Goal: Information Seeking & Learning: Learn about a topic

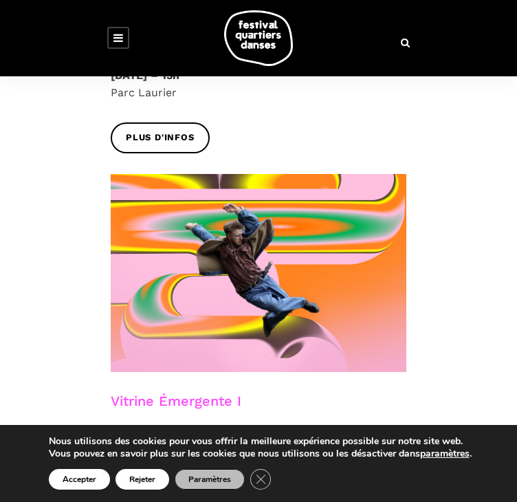
scroll to position [688, 0]
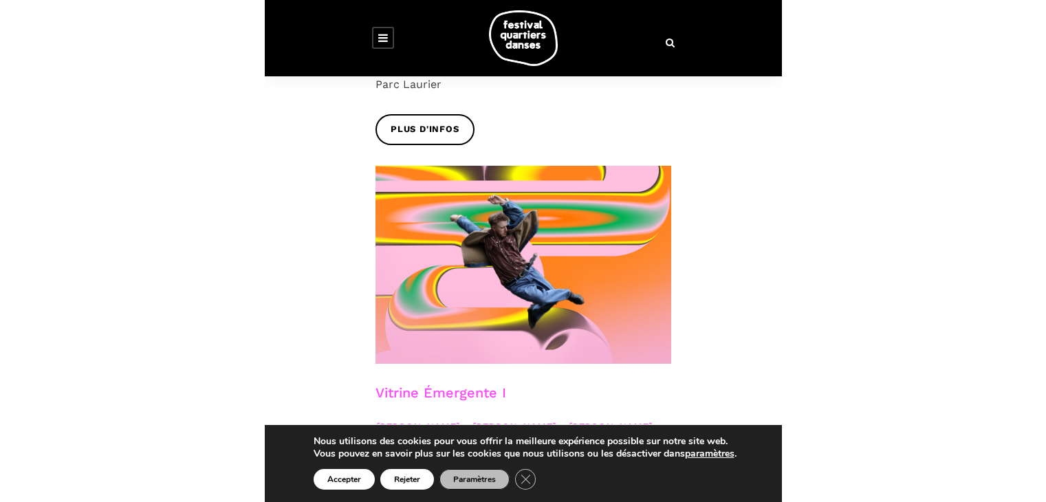
scroll to position [781, 0]
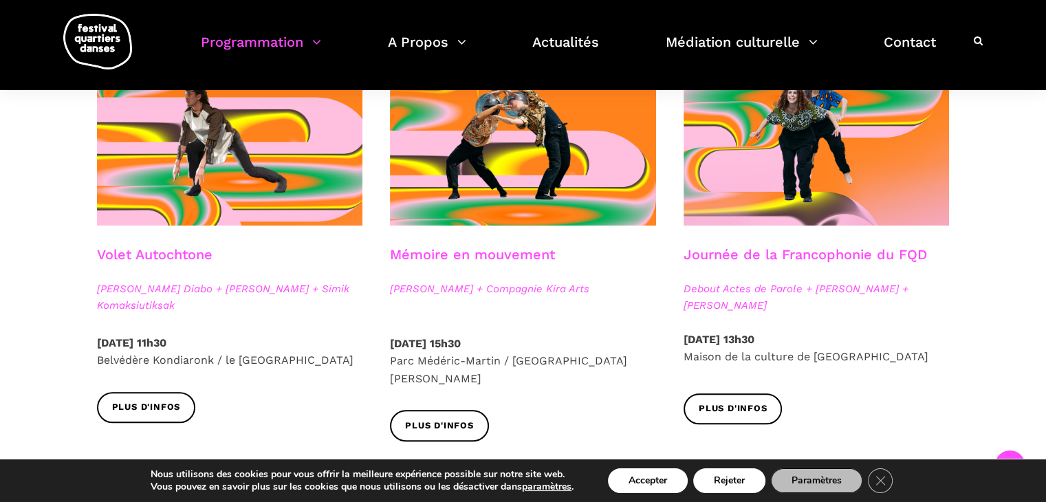
click at [516, 252] on link "Journée de la Francophonie du FQD" at bounding box center [805, 254] width 243 height 17
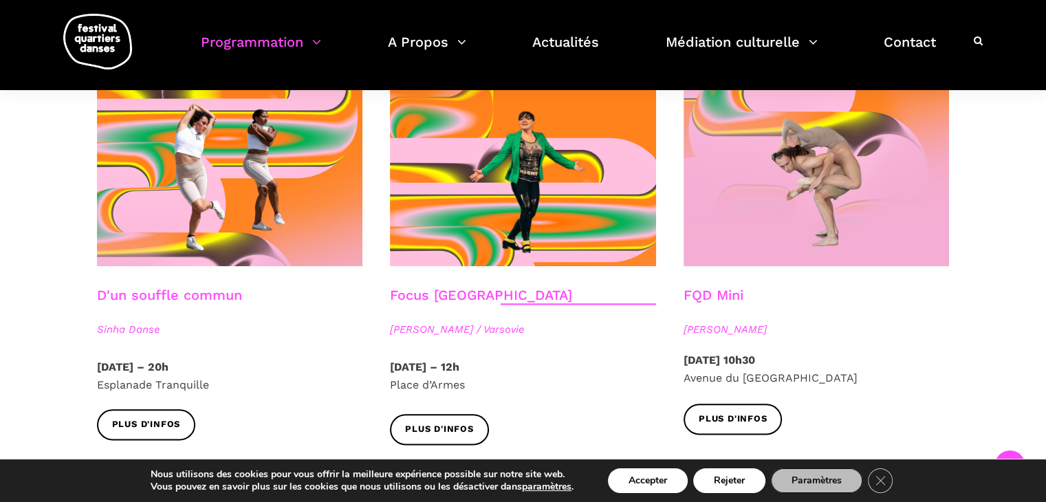
scroll to position [1468, 0]
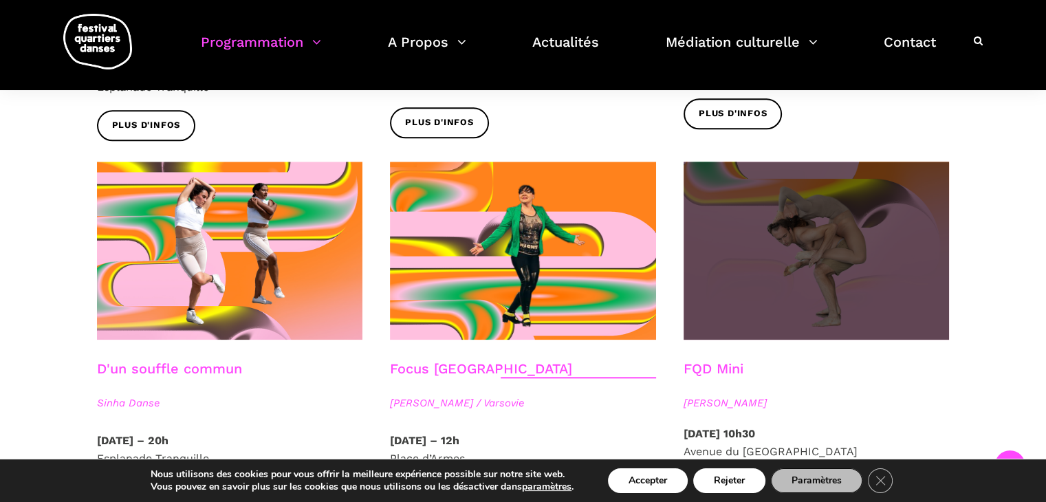
click at [516, 248] on span at bounding box center [817, 251] width 266 height 178
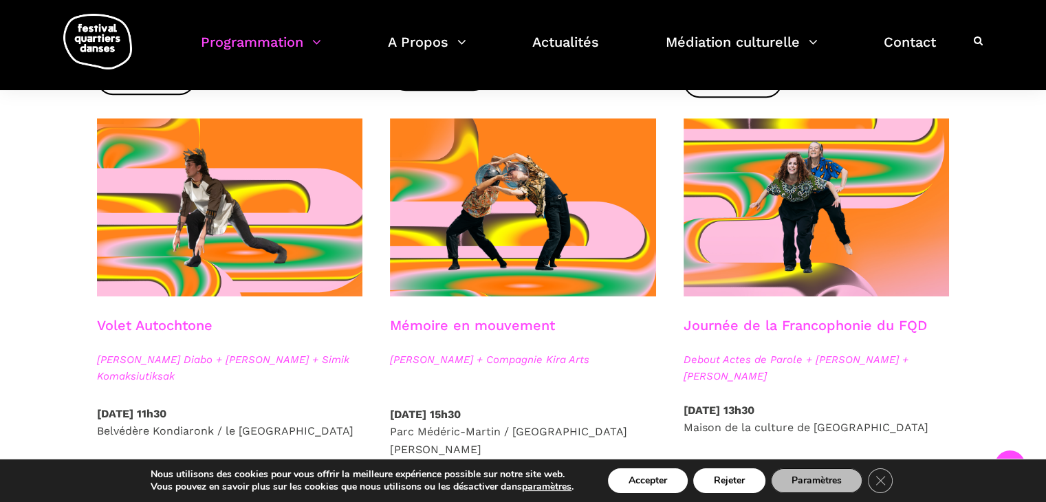
scroll to position [712, 0]
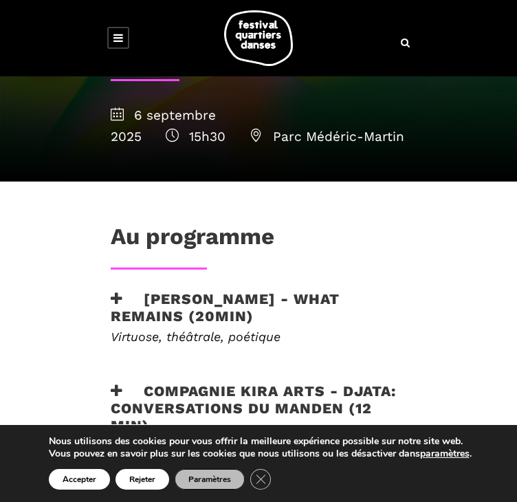
scroll to position [413, 0]
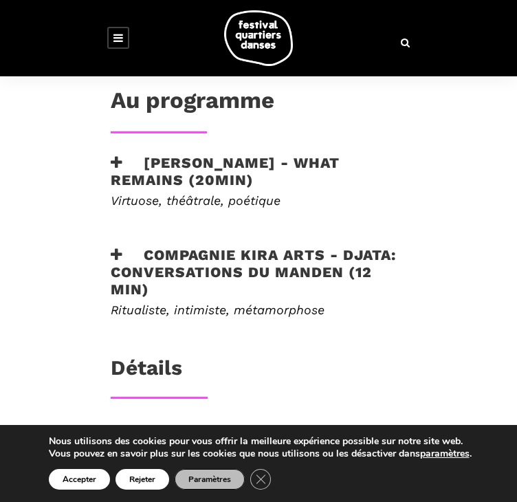
click at [171, 166] on h3 "[PERSON_NAME] - What remains (20min)" at bounding box center [259, 171] width 296 height 34
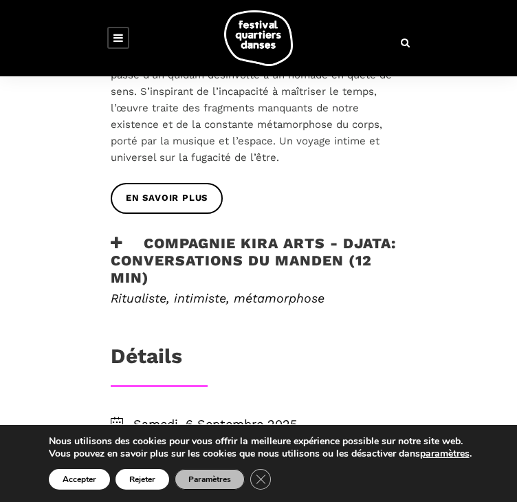
scroll to position [688, 0]
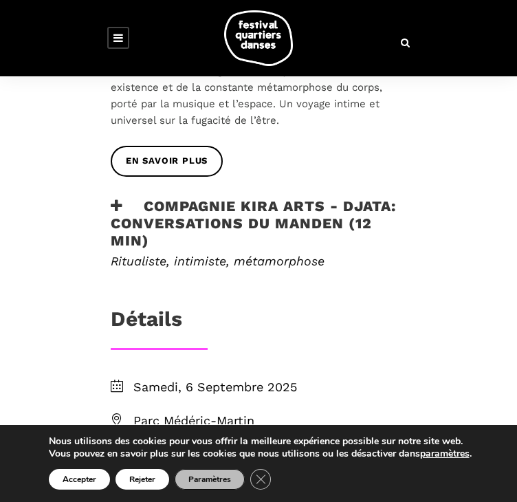
click at [177, 202] on h3 "Compagnie Kira Arts - Djata: Conversations du Manden (12 min)" at bounding box center [259, 223] width 296 height 52
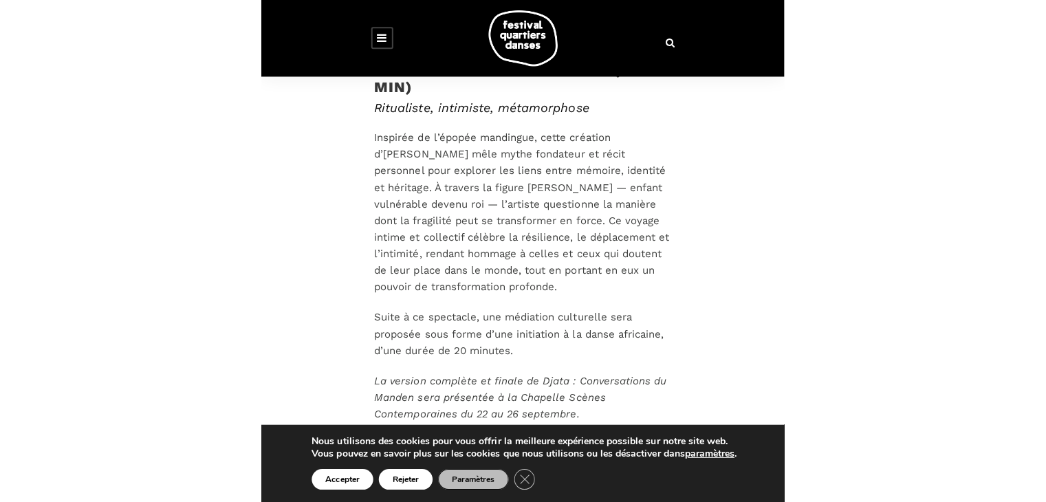
scroll to position [935, 0]
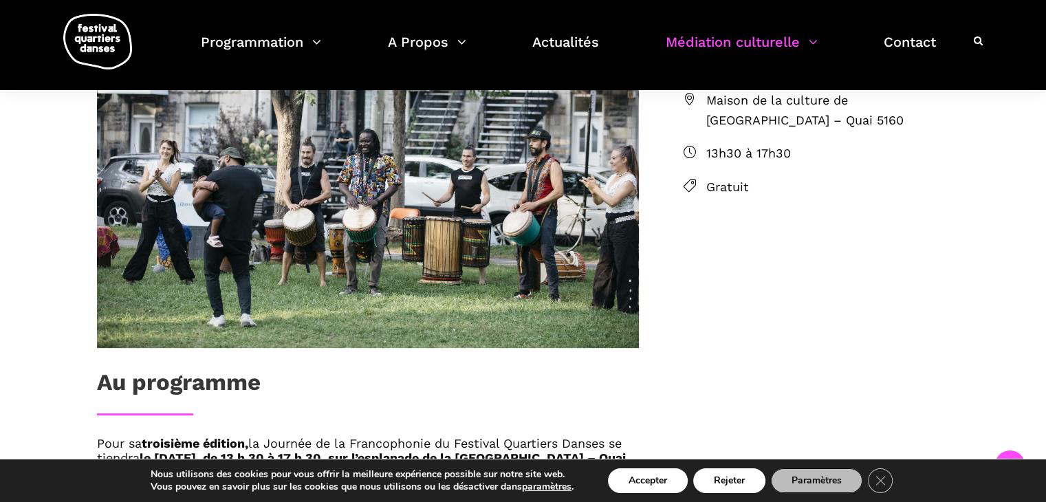
scroll to position [756, 0]
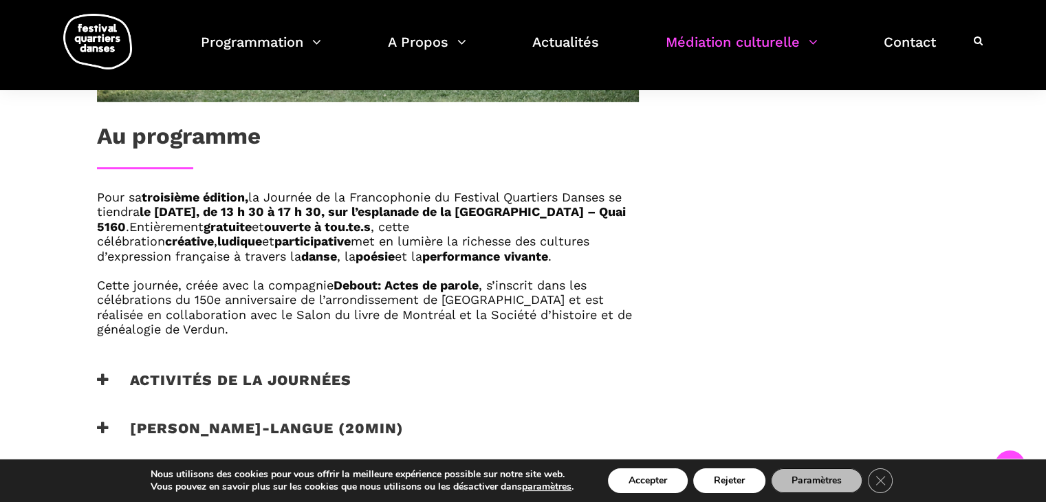
click at [212, 375] on h3 "Activités de la journées" at bounding box center [224, 388] width 254 height 34
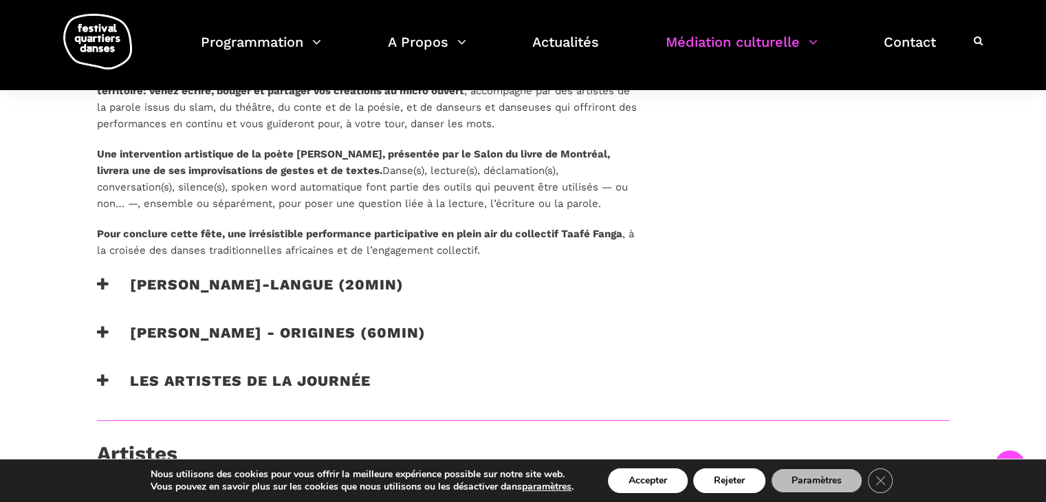
scroll to position [1100, 0]
click at [326, 285] on h3 "Catherine Lalonde - Vire-langue (20min)" at bounding box center [250, 292] width 307 height 34
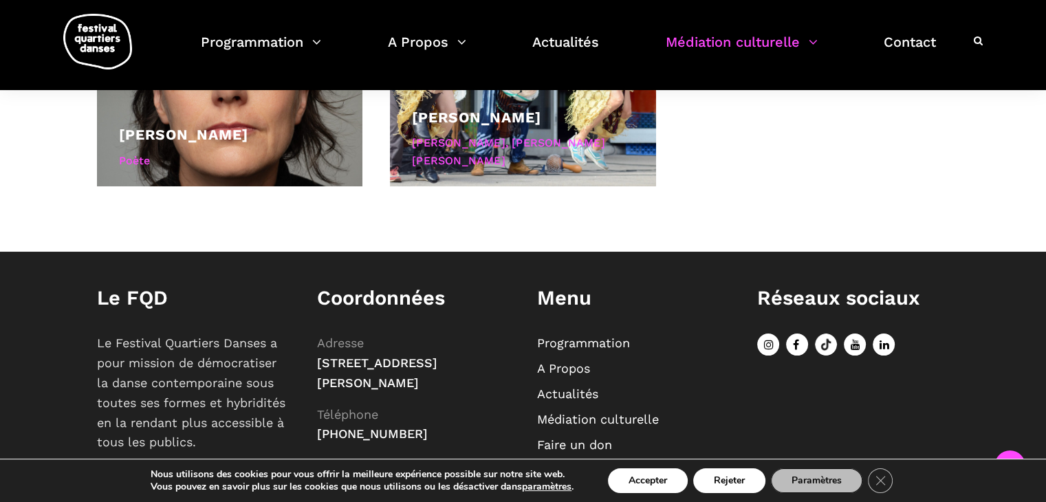
scroll to position [1927, 0]
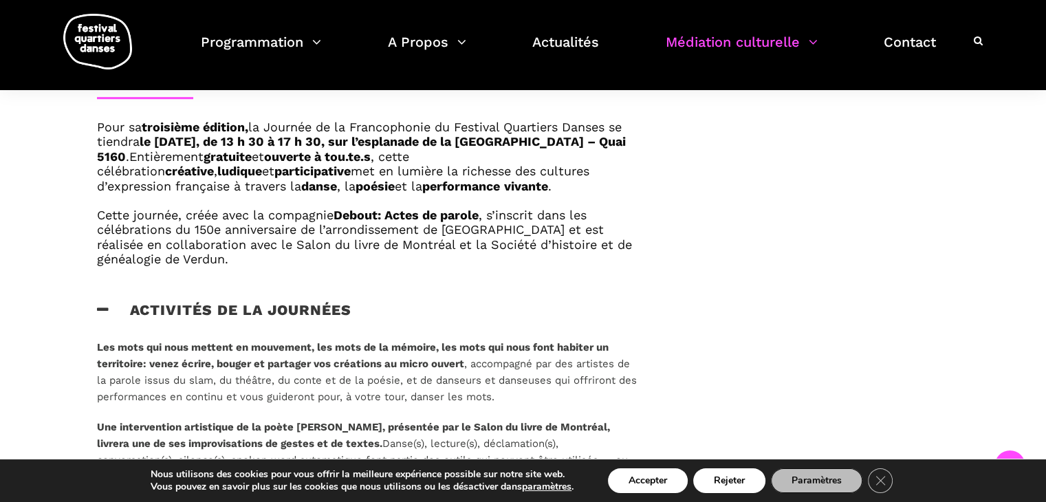
click at [587, 256] on h6 "Cette journée, créée avec la compagnie Debout: Actes de parole , s’inscrit dans…" at bounding box center [368, 237] width 542 height 59
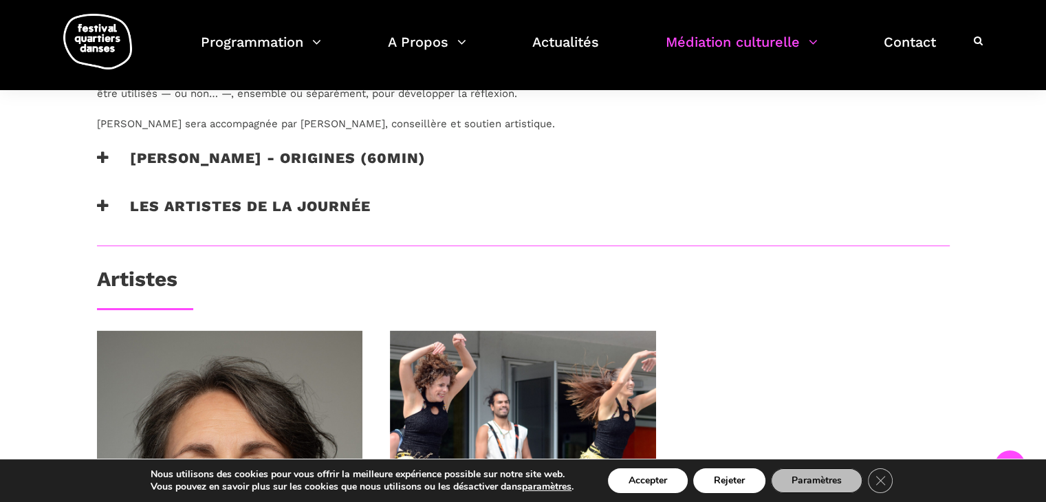
scroll to position [1514, 0]
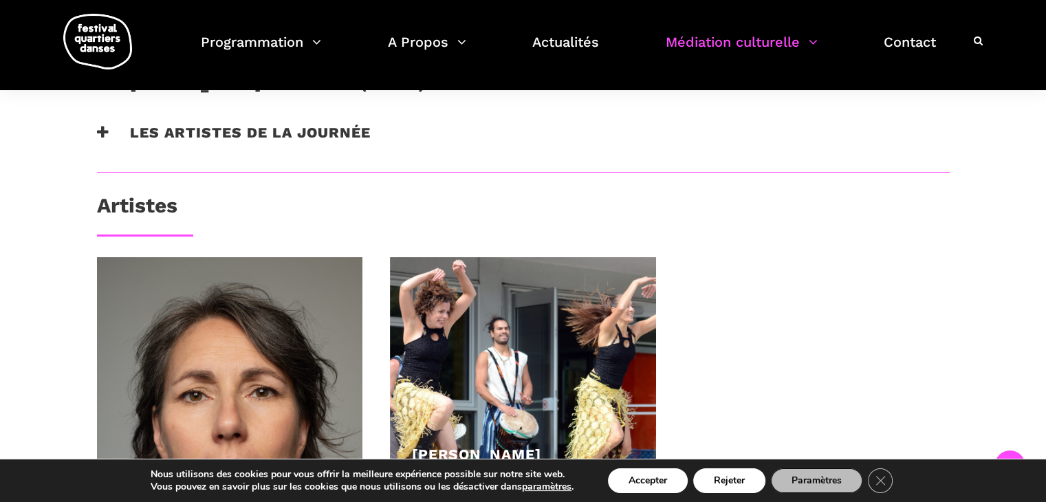
click at [386, 142] on div "Les artistes de la journée" at bounding box center [368, 141] width 542 height 34
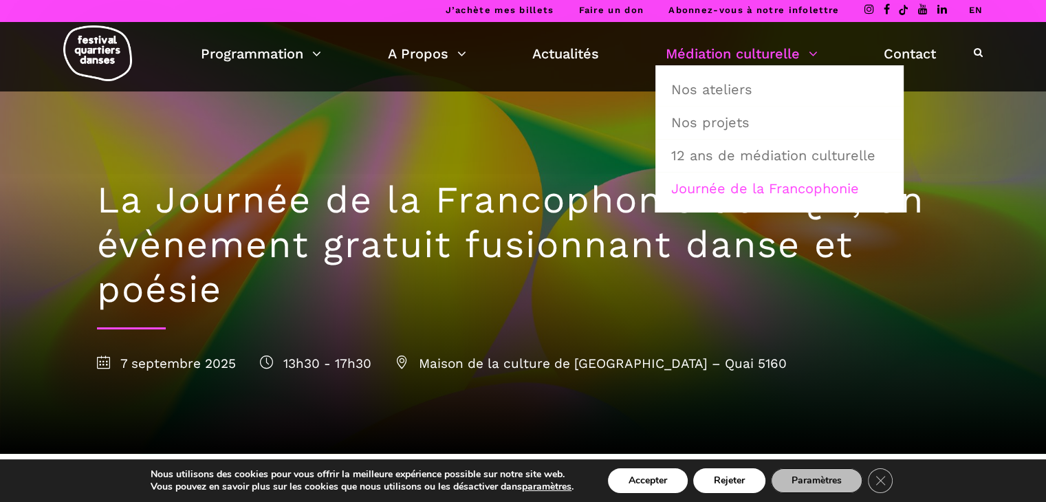
scroll to position [0, 0]
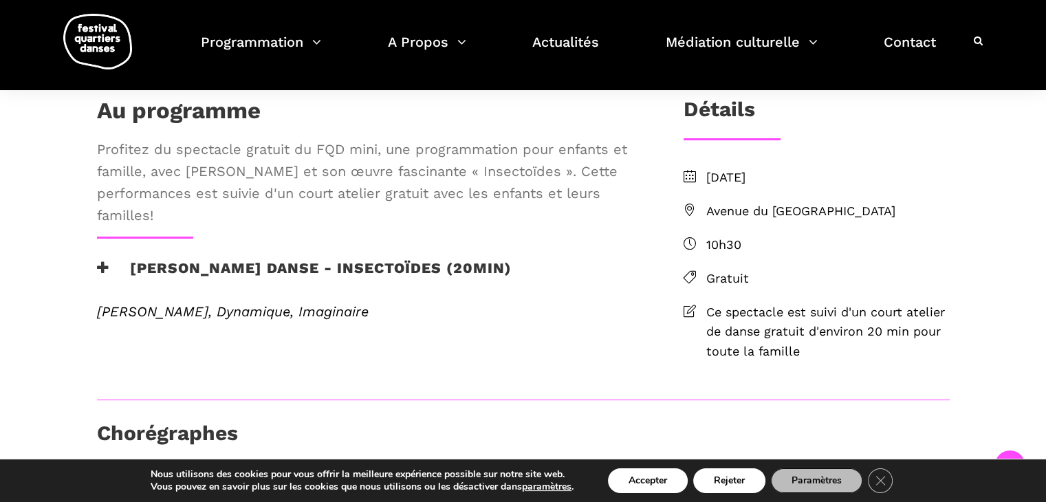
scroll to position [344, 0]
